Goal: Find specific page/section: Find specific page/section

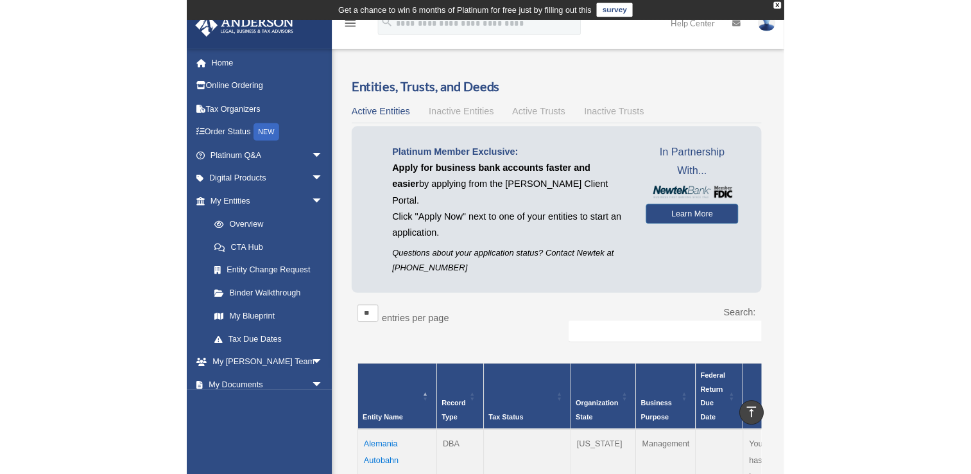
scroll to position [324, 0]
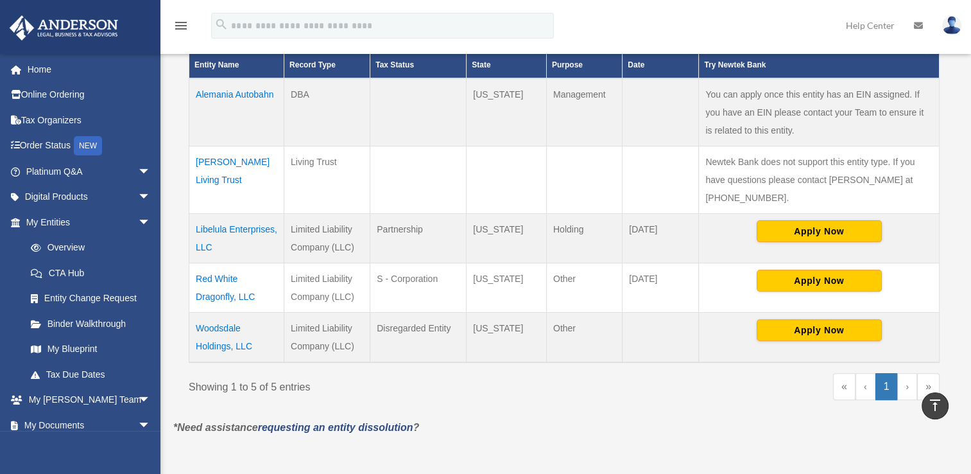
click at [211, 327] on td "Woodsdale Holdings, LLC" at bounding box center [236, 337] width 95 height 50
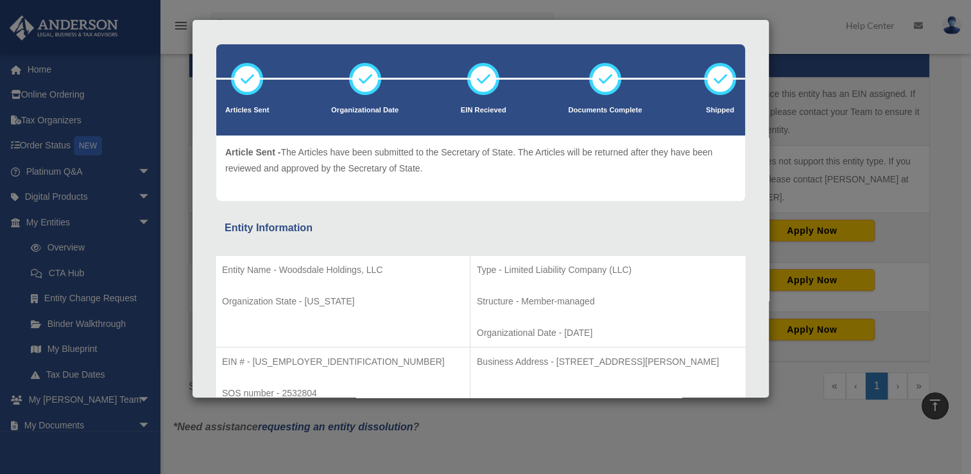
scroll to position [0, 0]
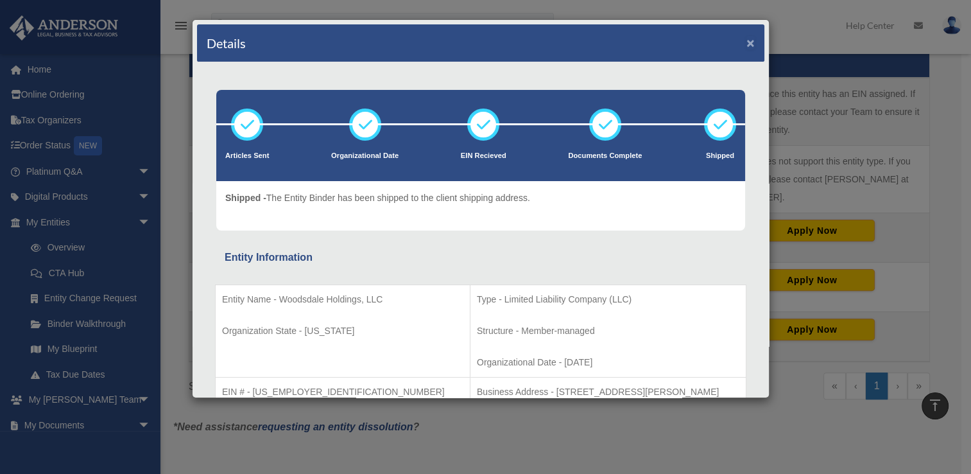
click at [660, 37] on button "×" at bounding box center [751, 42] width 8 height 13
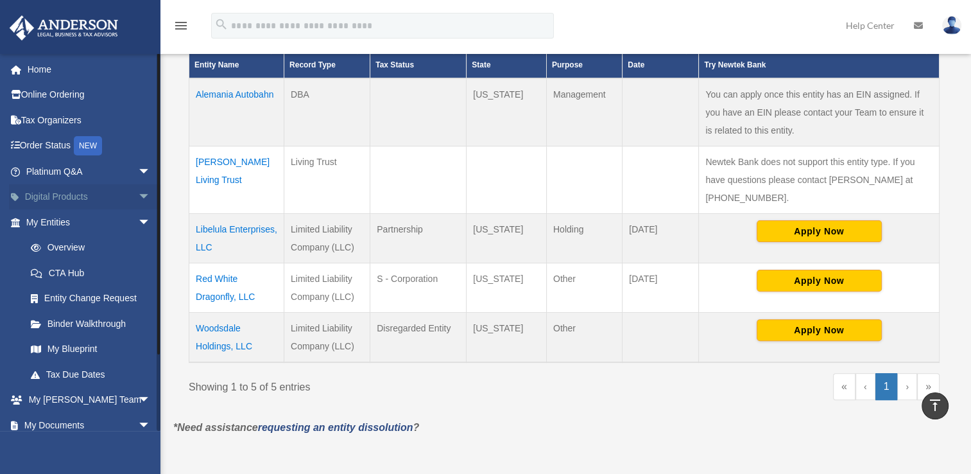
click at [138, 191] on span "arrow_drop_down" at bounding box center [151, 197] width 26 height 26
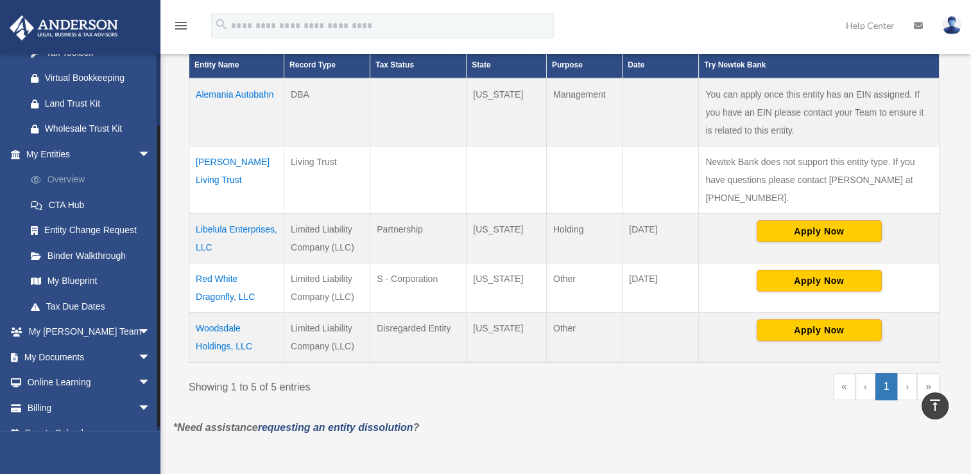
scroll to position [187, 0]
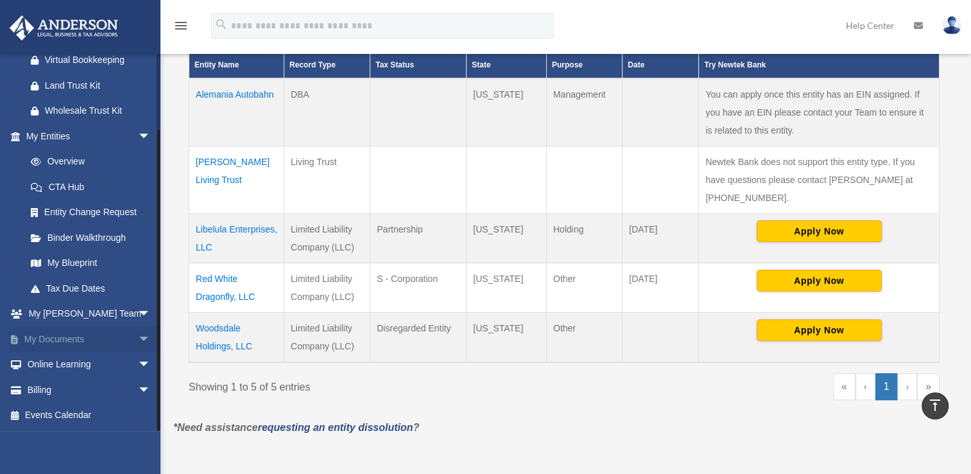
click at [117, 333] on link "My Documents arrow_drop_down" at bounding box center [89, 339] width 161 height 26
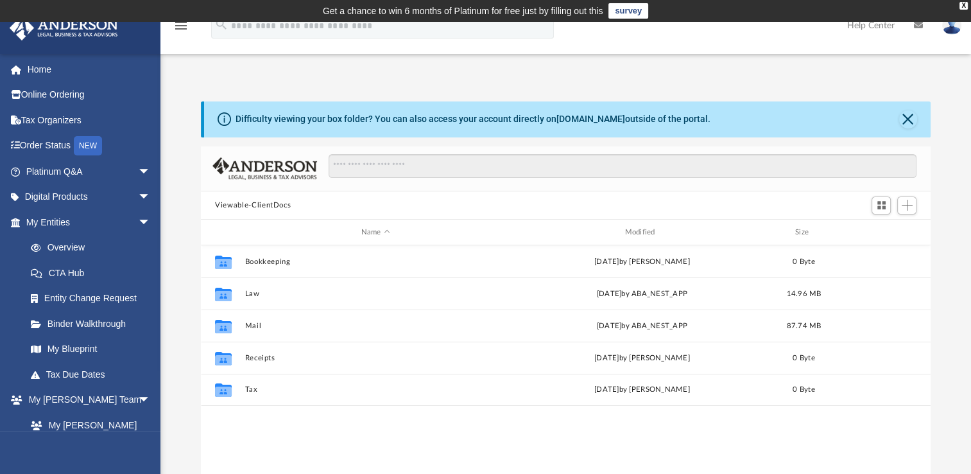
scroll to position [282, 719]
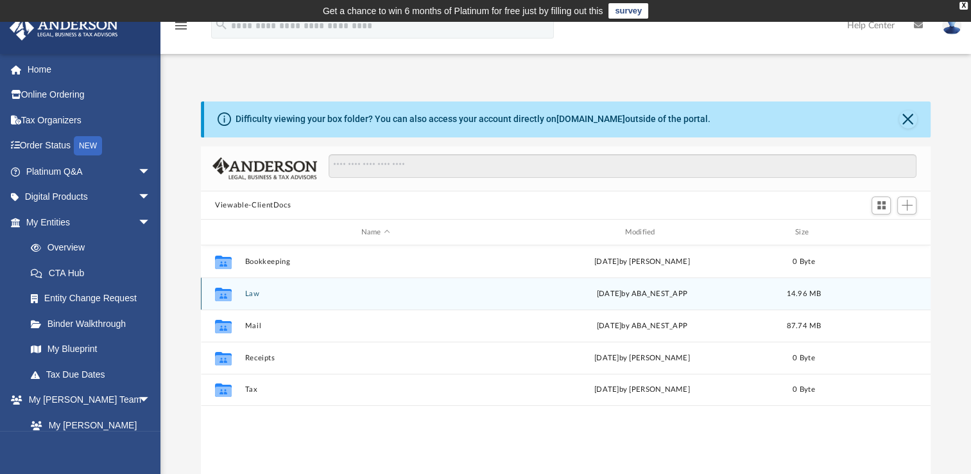
click at [354, 288] on div "Collaborated Folder Law [DATE] by ABA_NEST_APP 14.96 MB" at bounding box center [566, 293] width 730 height 32
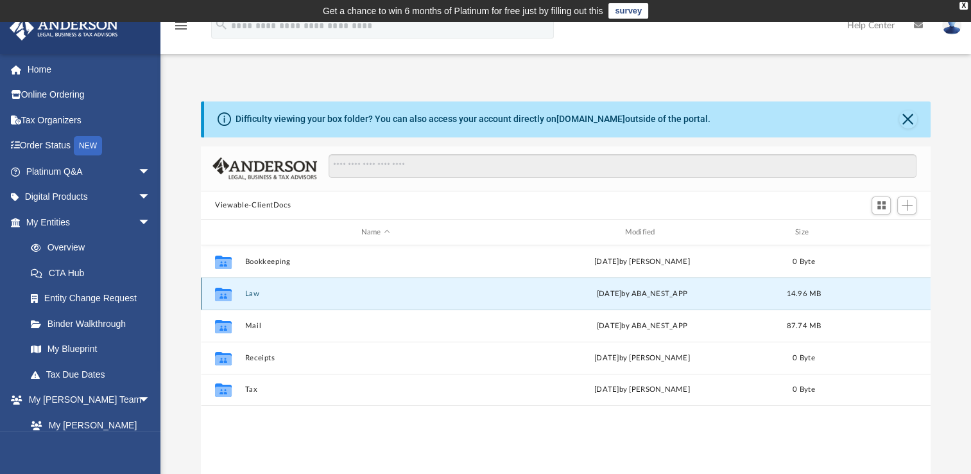
click at [361, 283] on div "Collaborated Folder Law [DATE] by ABA_NEST_APP 14.96 MB" at bounding box center [566, 293] width 730 height 32
click at [252, 294] on button "Law" at bounding box center [375, 294] width 261 height 8
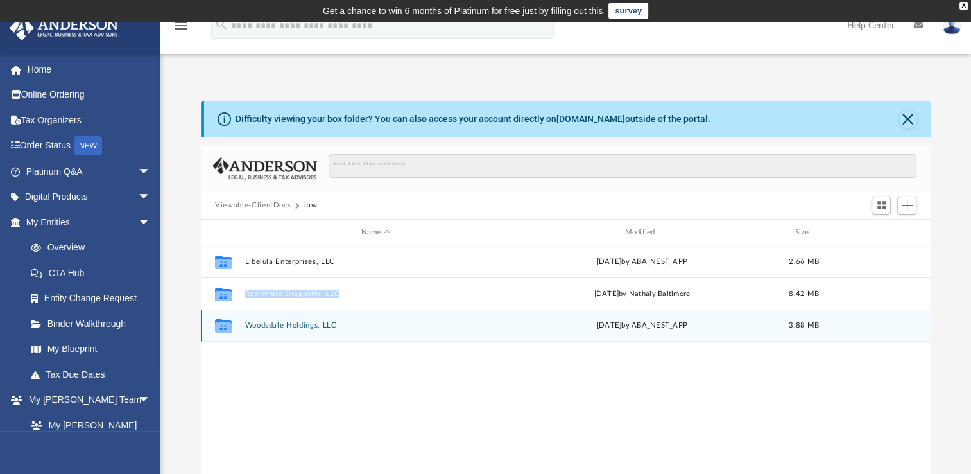
click at [263, 325] on button "Woodsdale Holdings, LLC" at bounding box center [375, 325] width 261 height 8
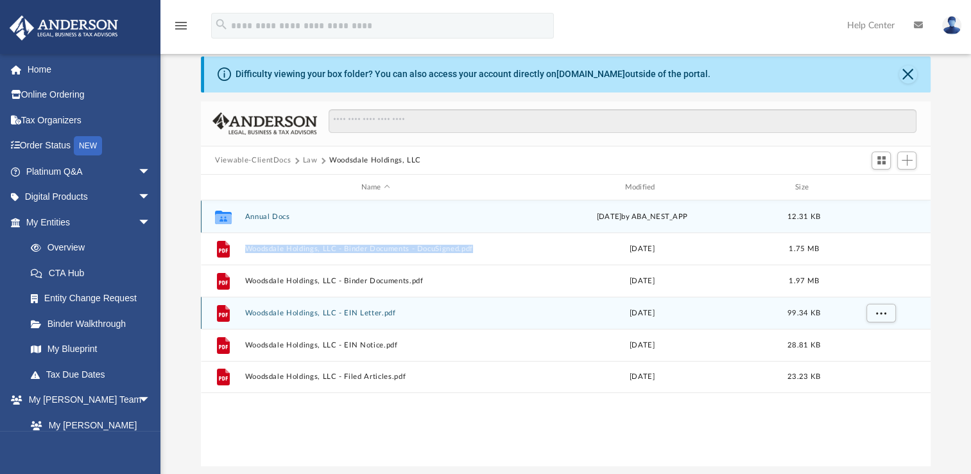
scroll to position [64, 0]
